Goal: Register for event/course

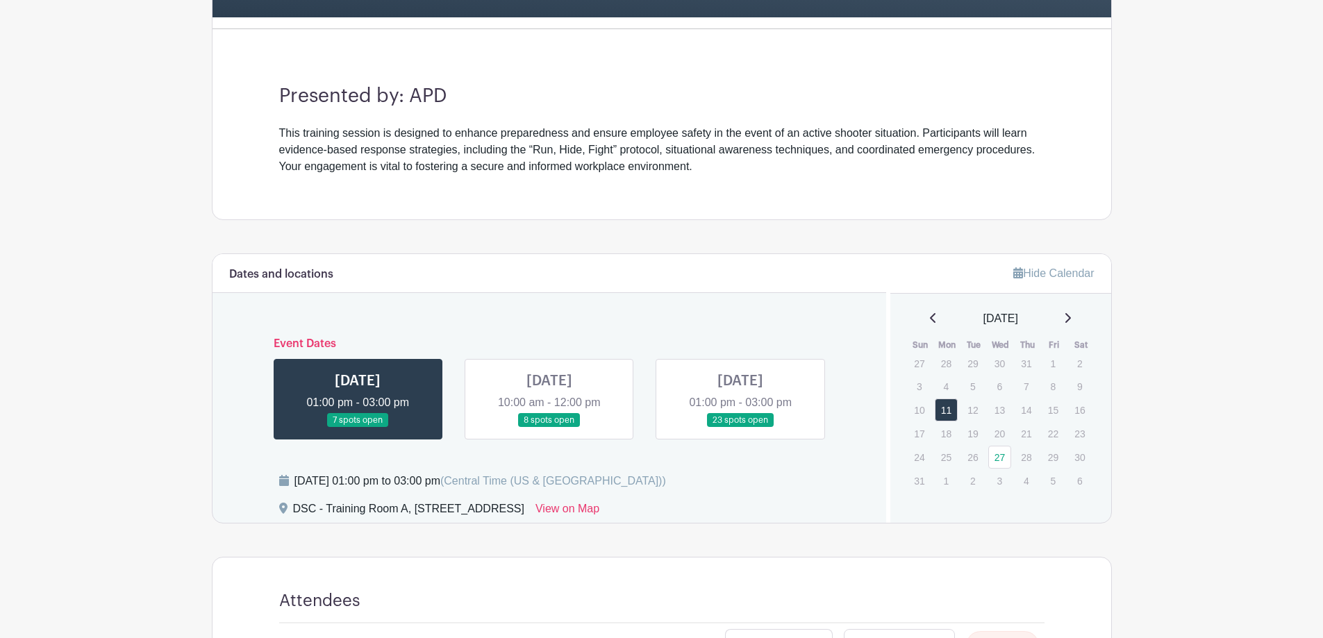
scroll to position [347, 0]
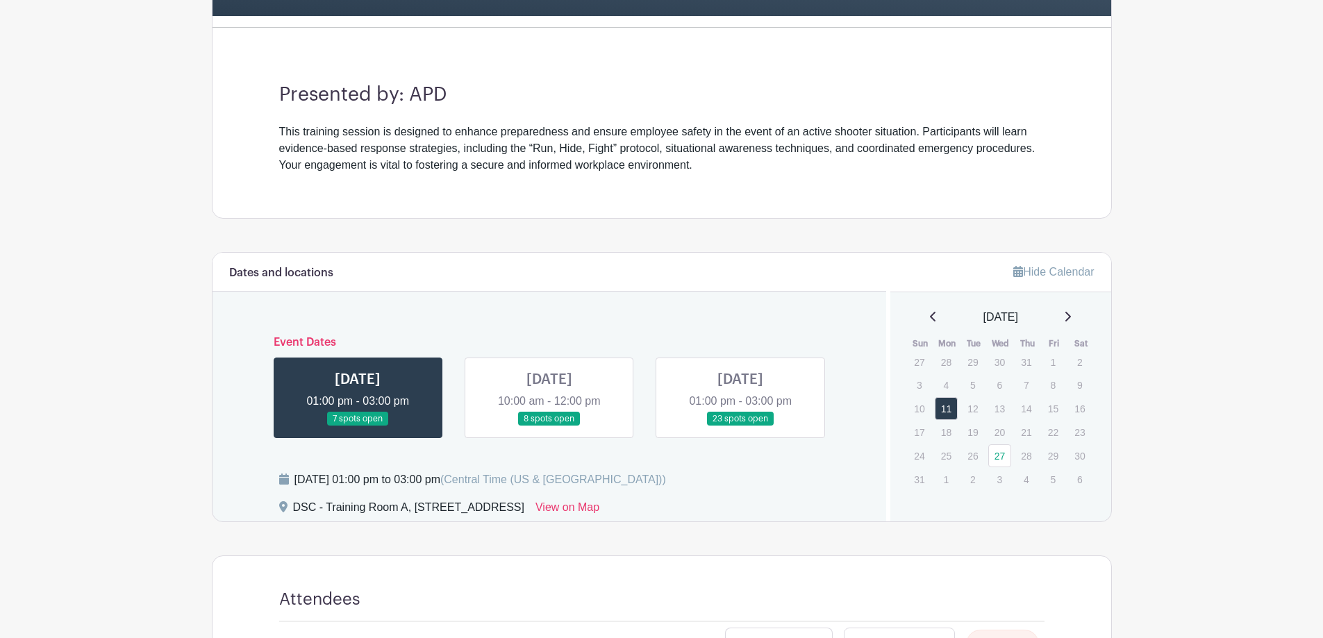
click at [358, 426] on link at bounding box center [358, 426] width 0 height 0
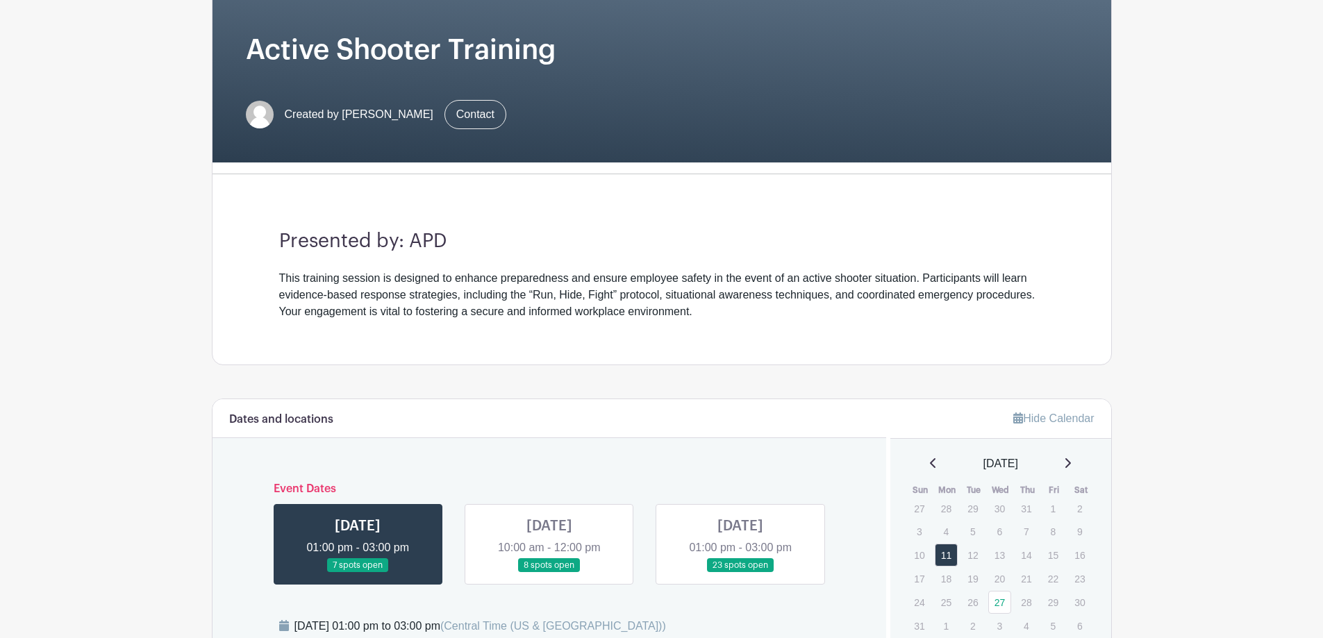
scroll to position [417, 0]
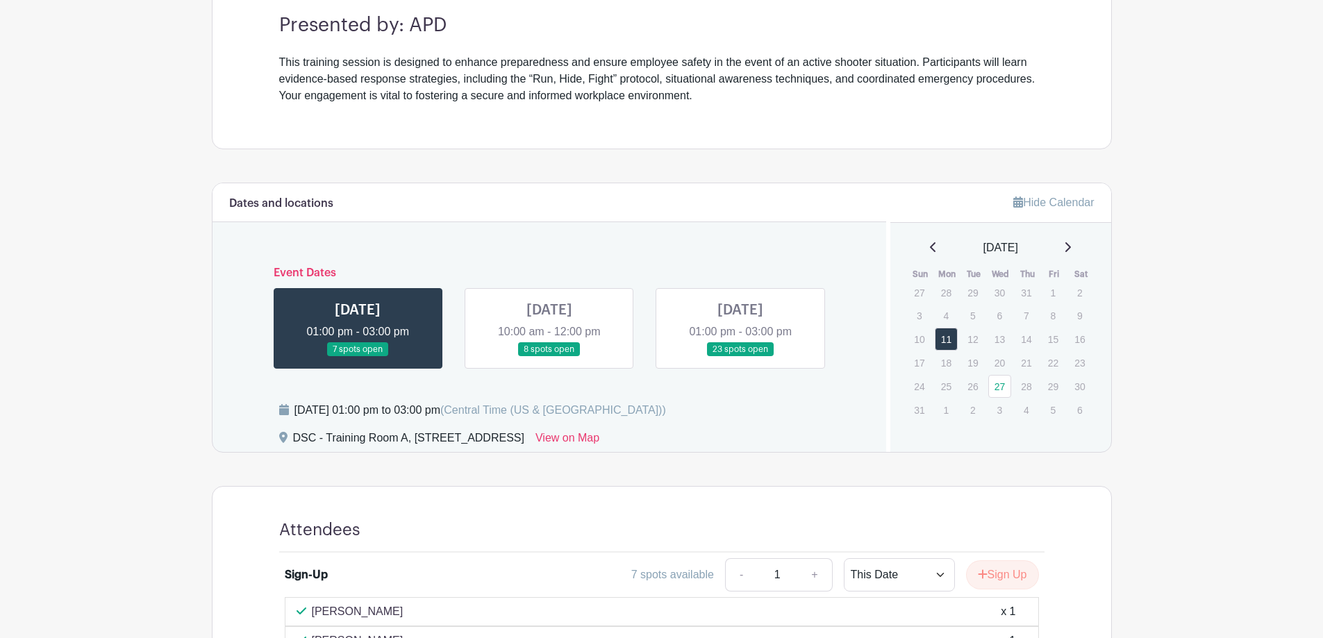
click at [549, 357] on link at bounding box center [549, 357] width 0 height 0
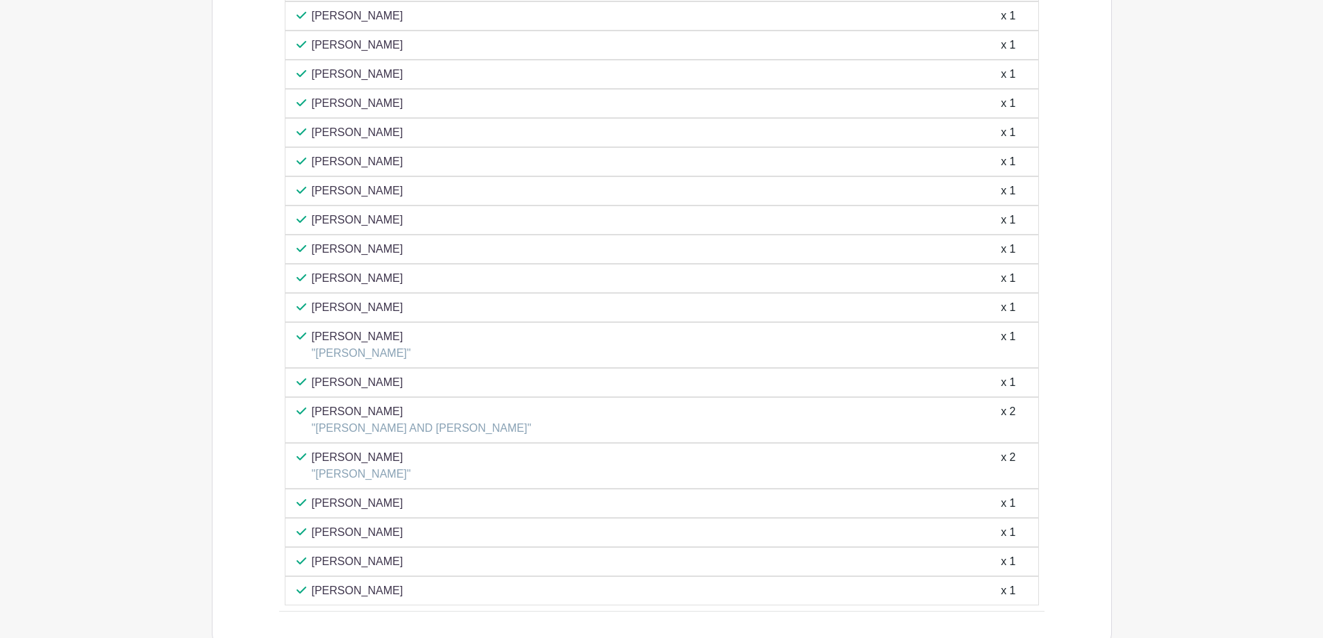
scroll to position [555, 0]
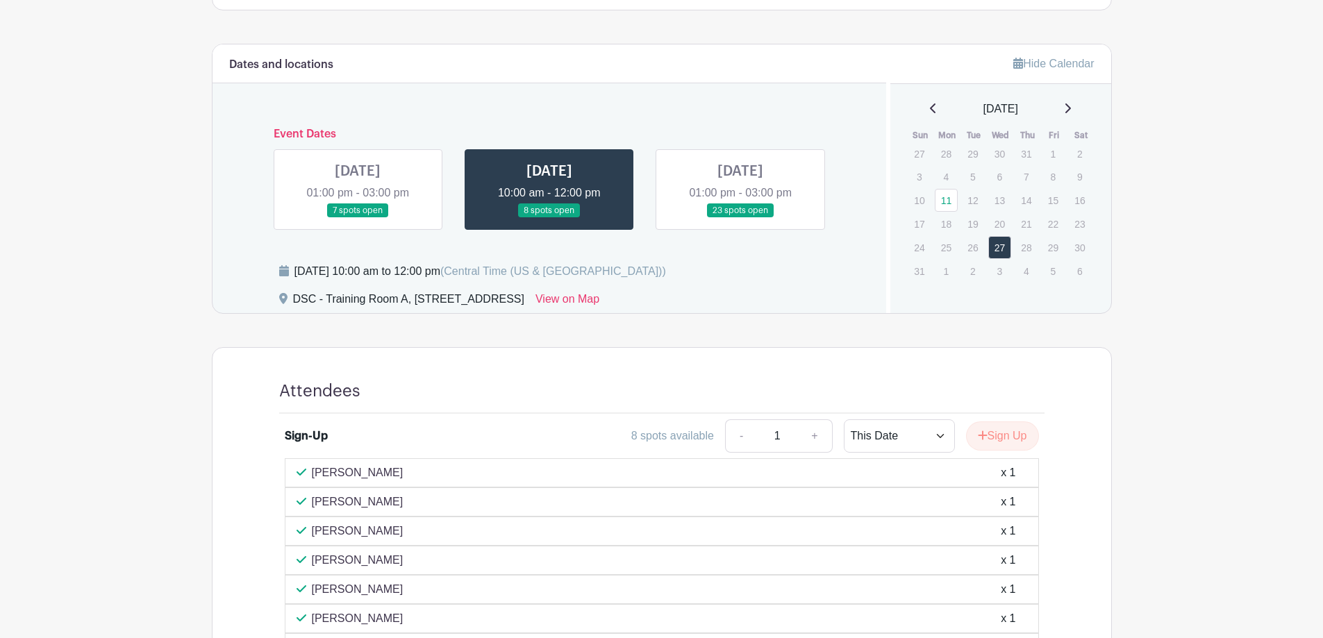
click at [740, 218] on link at bounding box center [740, 218] width 0 height 0
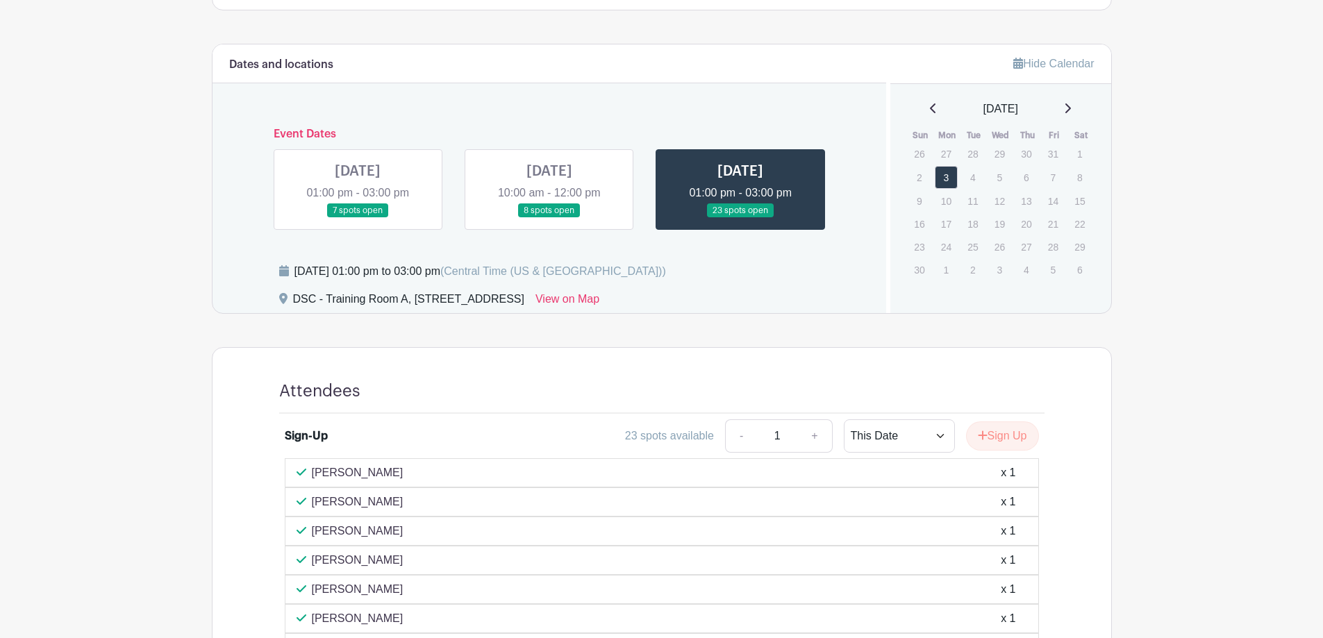
scroll to position [707, 0]
